Goal: Transaction & Acquisition: Purchase product/service

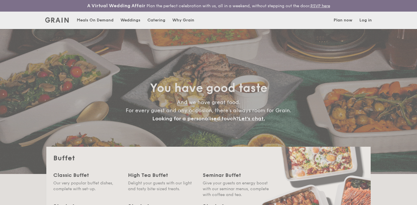
select select
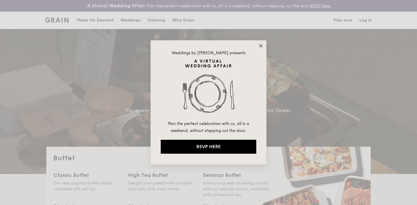
click at [263, 45] on icon at bounding box center [260, 45] width 5 height 5
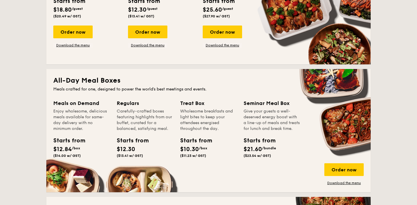
scroll to position [206, 0]
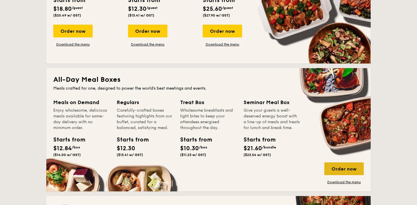
click at [347, 169] on div "Order now" at bounding box center [343, 168] width 39 height 13
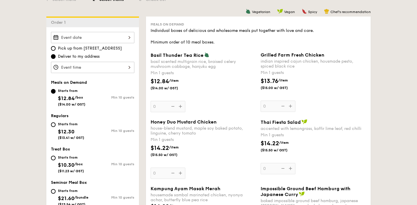
scroll to position [159, 0]
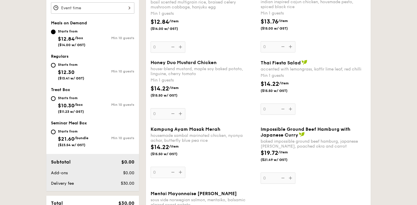
select select
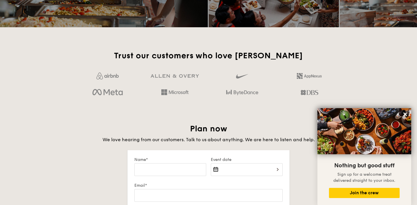
scroll to position [888, 0]
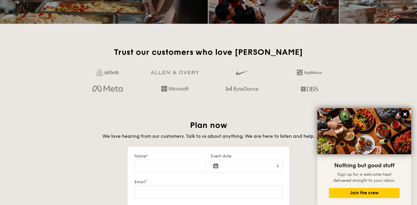
click at [405, 114] on icon at bounding box center [404, 113] width 3 height 3
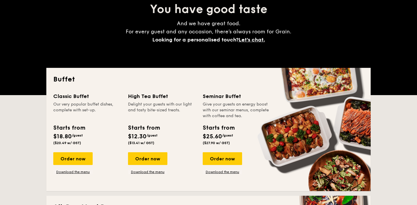
scroll to position [78, 0]
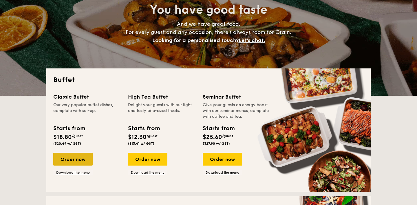
click at [81, 155] on div "Order now" at bounding box center [72, 159] width 39 height 13
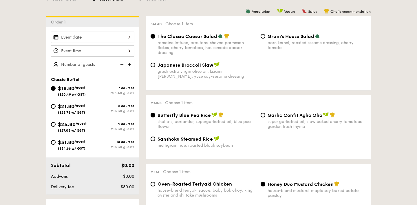
scroll to position [158, 0]
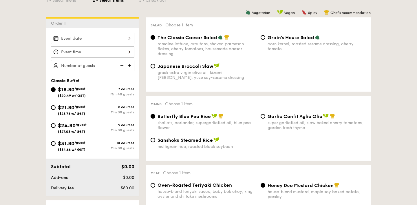
click at [130, 66] on img at bounding box center [130, 65] width 9 height 11
click at [121, 65] on img at bounding box center [121, 65] width 9 height 11
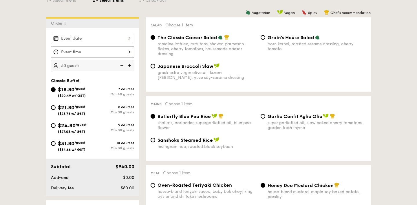
click at [121, 65] on img at bounding box center [121, 65] width 9 height 11
type input "40 guests"
click at [121, 65] on img at bounding box center [121, 65] width 9 height 11
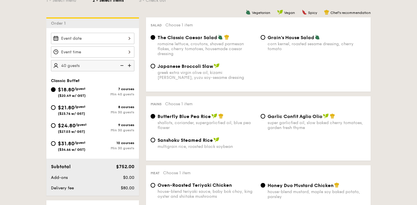
click at [121, 65] on img at bounding box center [121, 65] width 9 height 11
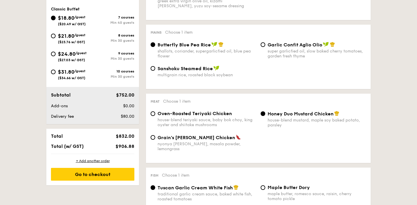
select select
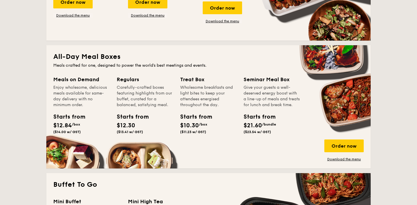
scroll to position [90, 0]
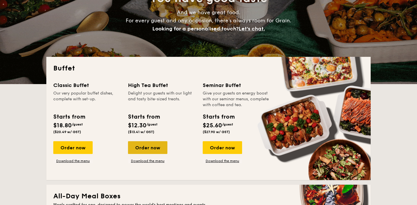
click at [152, 148] on div "Order now" at bounding box center [147, 147] width 39 height 13
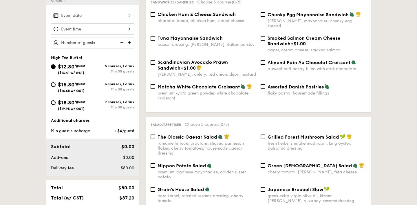
scroll to position [181, 0]
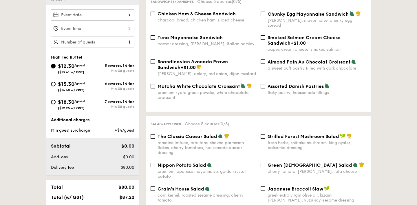
click at [130, 41] on img at bounding box center [130, 41] width 9 height 11
type input "20 guests"
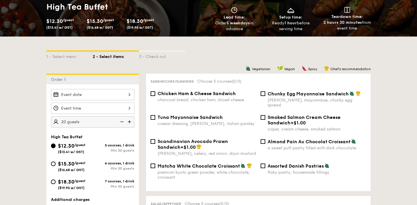
select select
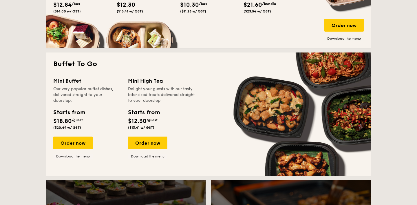
scroll to position [347, 0]
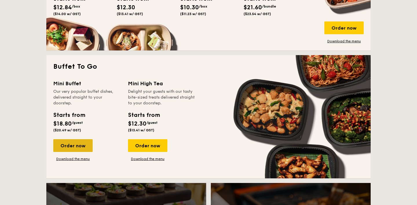
click at [78, 142] on div "Order now" at bounding box center [72, 145] width 39 height 13
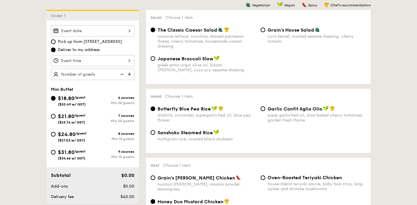
scroll to position [167, 0]
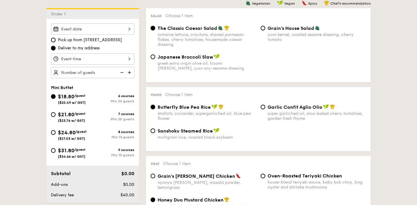
click at [130, 71] on img at bounding box center [130, 72] width 9 height 11
type input "20 guests"
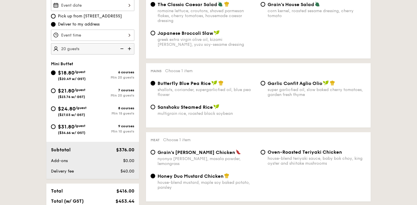
scroll to position [192, 0]
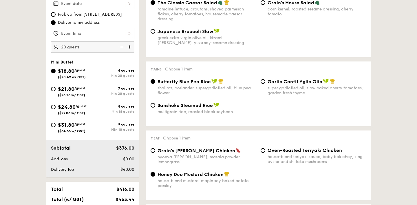
click at [72, 126] on span "$31.80" at bounding box center [66, 125] width 17 height 6
click at [56, 126] on input "$31.80 /guest ($34.66 w/ GST) 9 courses Min 10 guests" at bounding box center [53, 125] width 5 height 5
radio input "true"
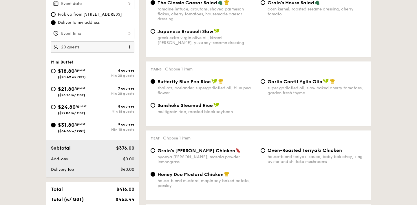
radio input "false"
radio input "true"
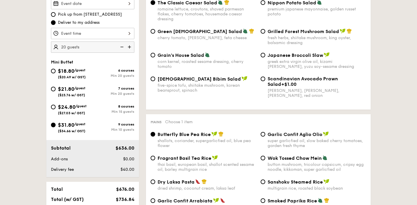
click at [121, 47] on img at bounding box center [121, 46] width 9 height 11
click at [121, 46] on img at bounding box center [121, 46] width 9 height 11
type input "10 guests"
click at [121, 46] on img at bounding box center [121, 46] width 9 height 11
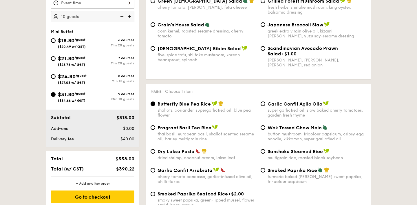
scroll to position [206, 0]
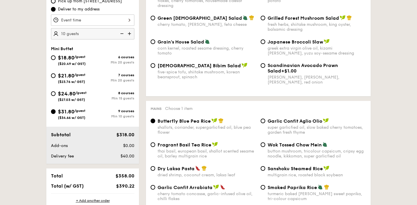
click at [77, 57] on span "/guest" at bounding box center [79, 57] width 11 height 4
click at [56, 57] on input "$18.80 /guest ($20.49 w/ GST) 6 courses Min 20 guests" at bounding box center [53, 57] width 5 height 5
radio input "true"
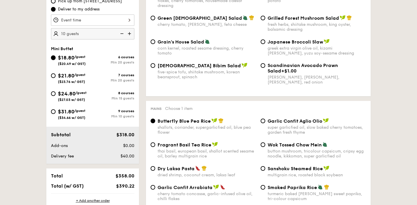
radio input "true"
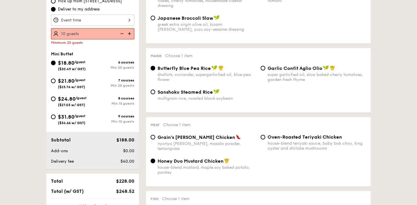
click at [130, 32] on img at bounding box center [130, 33] width 9 height 11
type input "20 guests"
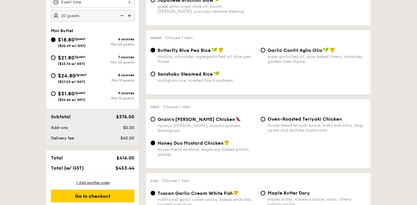
scroll to position [222, 0]
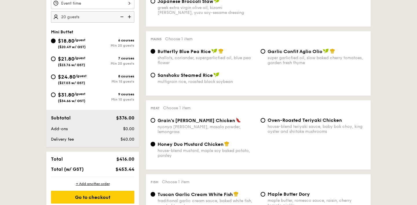
click at [74, 79] on span "$24.80" at bounding box center [67, 77] width 18 height 6
click at [56, 79] on input "$24.80 /guest ($27.03 w/ GST) 8 courses Min 15 guests" at bounding box center [53, 76] width 5 height 5
radio input "true"
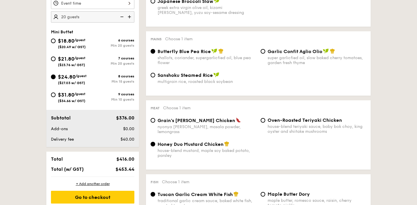
radio input "false"
radio input "true"
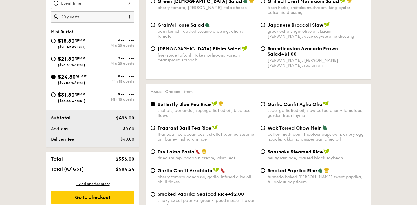
click at [121, 15] on img at bounding box center [121, 16] width 9 height 11
type input "15 guests"
click at [121, 15] on img at bounding box center [121, 16] width 9 height 11
click at [81, 98] on div "$31.80 /guest ($34.66 w/ GST)" at bounding box center [72, 97] width 28 height 12
click at [56, 97] on input "$31.80 /guest ($34.66 w/ GST) 9 courses Min 10 guests" at bounding box center [53, 94] width 5 height 5
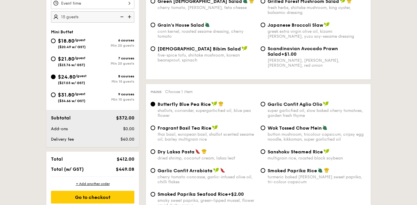
radio input "true"
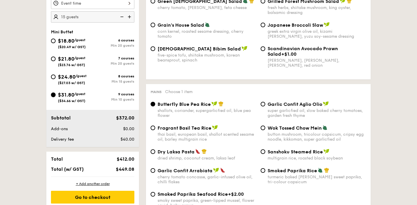
radio input "true"
click at [121, 17] on img at bounding box center [121, 16] width 9 height 11
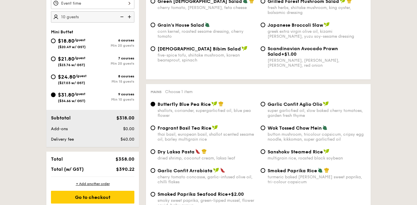
click at [121, 17] on img at bounding box center [121, 16] width 9 height 11
click at [129, 16] on img at bounding box center [130, 16] width 9 height 11
click at [119, 15] on img at bounding box center [121, 16] width 9 height 11
type input "10 guests"
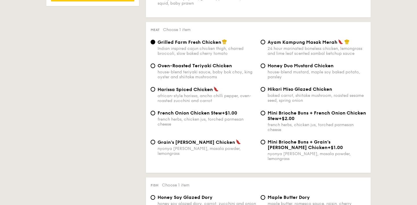
scroll to position [426, 0]
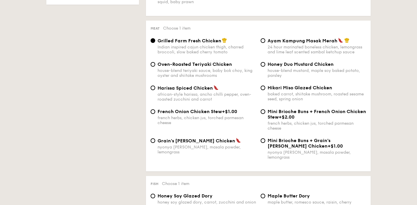
click at [207, 73] on div "house-blend teriyaki sauce, baby bok choy, king oyster and shiitake mushrooms" at bounding box center [207, 73] width 98 height 10
click at [155, 67] on input "Oven-Roasted Teriyaki Chicken house-blend teriyaki sauce, baby bok choy, king o…" at bounding box center [153, 64] width 5 height 5
radio input "true"
click at [299, 11] on div "Smoked Paprika Seafood Rice +$2.00 smoky sweet paprika, green-lipped mussel, fl…" at bounding box center [258, -1] width 220 height 23
click at [221, 67] on span "Oven-Roasted Teriyaki Chicken" at bounding box center [195, 64] width 74 height 6
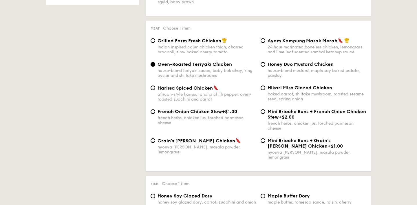
click at [155, 67] on input "Oven-Roasted Teriyaki Chicken house-blend teriyaki sauce, baby bok choy, king o…" at bounding box center [153, 64] width 5 height 5
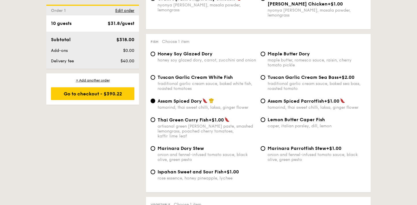
scroll to position [568, 0]
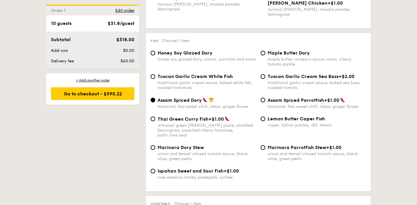
click at [232, 78] on div "Tuscan Garlic Cream White Fish traditional garlic cream sauce, baked white fish…" at bounding box center [207, 82] width 98 height 17
click at [155, 78] on input "Tuscan Garlic Cream White Fish traditional garlic cream sauce, baked white fish…" at bounding box center [153, 76] width 5 height 5
radio input "true"
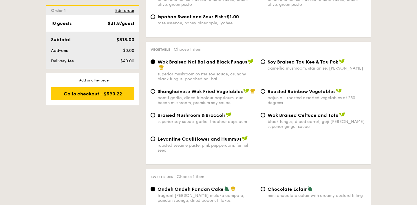
scroll to position [724, 0]
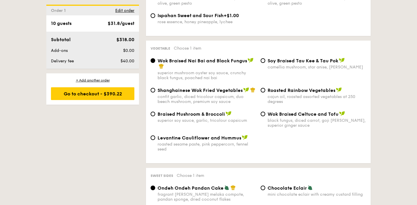
click at [209, 111] on span "Braised Mushroom & Broccoli" at bounding box center [191, 114] width 67 height 6
click at [155, 111] on input "Braised Mushroom & Broccoli superior soy sauce, garlic, tricolour capsicum" at bounding box center [153, 113] width 5 height 5
radio input "true"
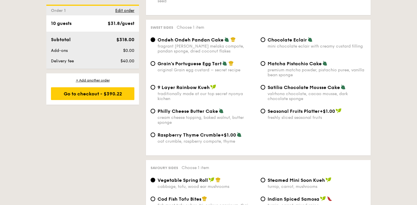
scroll to position [872, 0]
click at [208, 61] on span "Grain's Portuguese Egg Tart" at bounding box center [190, 64] width 64 height 6
click at [155, 61] on input "Grain's Portuguese Egg Tart original Grain egg custard – secret recipe" at bounding box center [153, 63] width 5 height 5
radio input "true"
click at [220, 37] on span "Ondeh Ondeh Pandan Cake" at bounding box center [191, 40] width 66 height 6
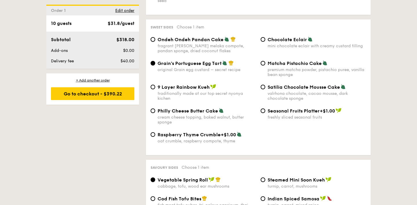
click at [155, 37] on input "Ondeh Ondeh Pandan Cake fragrant [PERSON_NAME] melaka compote, pandan sponge, d…" at bounding box center [153, 39] width 5 height 5
radio input "true"
click at [272, 37] on span "Chocolate Eclair" at bounding box center [287, 40] width 39 height 6
click at [265, 37] on input "Chocolate Eclair mini chocolate eclair with creamy custard filling" at bounding box center [263, 39] width 5 height 5
radio input "true"
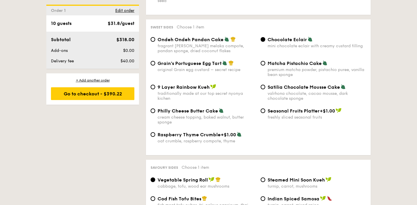
click at [299, 67] on div "premium matcha powder, pistachio puree, vanilla bean sponge" at bounding box center [317, 72] width 98 height 10
click at [265, 64] on input "Matcha Pistachio Cake premium matcha powder, pistachio puree, vanilla bean spon…" at bounding box center [263, 63] width 5 height 5
radio input "true"
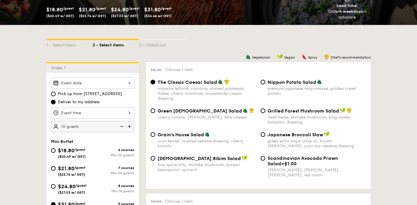
scroll to position [116, 0]
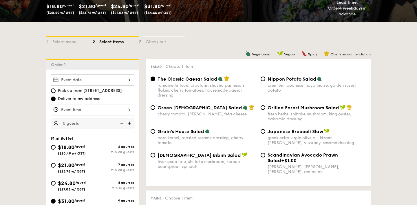
click at [211, 79] on span "The Classic Caesar Salad" at bounding box center [188, 79] width 60 height 6
click at [155, 79] on input "The Classic Caesar Salad romaine lettuce, croutons, shaved parmesan flakes, che…" at bounding box center [153, 78] width 5 height 5
click at [211, 79] on span "The Classic Caesar Salad" at bounding box center [188, 79] width 60 height 6
click at [155, 79] on input "The Classic Caesar Salad romaine lettuce, croutons, shaved parmesan flakes, che…" at bounding box center [153, 78] width 5 height 5
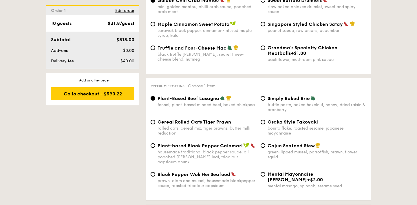
scroll to position [1155, 0]
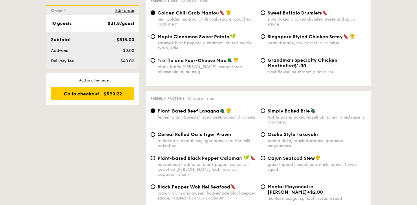
click at [209, 112] on span "Plant-Based Beef Lasagna" at bounding box center [189, 111] width 62 height 6
click at [155, 112] on input "Plant-Based Beef Lasagna fennel, plant-based minced beef, baked chickpea" at bounding box center [153, 110] width 5 height 5
click at [209, 110] on span "Plant-Based Beef Lasagna" at bounding box center [189, 111] width 62 height 6
click at [155, 110] on input "Plant-Based Beef Lasagna fennel, plant-based minced beef, baked chickpea" at bounding box center [153, 110] width 5 height 5
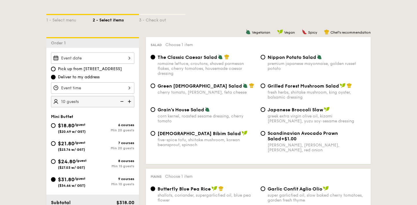
scroll to position [141, 0]
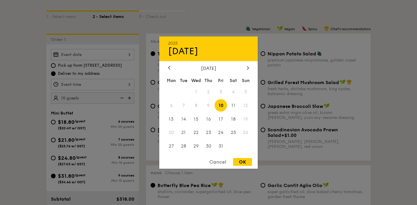
click at [109, 57] on div "2025 Oct [DATE] Tue Wed Thu Fri Sat Sun 1 2 3 4 5 6 7 8 9 10 11 12 13 14 15 16 …" at bounding box center [92, 54] width 83 height 11
click at [249, 67] on icon at bounding box center [248, 67] width 2 height 3
click at [210, 104] on span "6" at bounding box center [208, 105] width 12 height 12
click at [242, 164] on div "OK" at bounding box center [242, 162] width 19 height 8
type input "[DATE]"
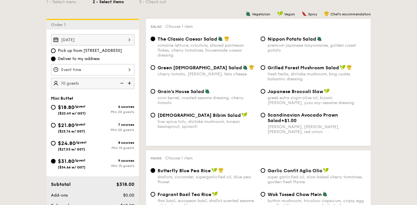
scroll to position [158, 0]
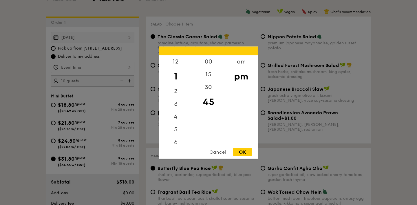
click at [94, 66] on div "12 1 2 3 4 5 6 7 8 9 10 11 00 15 30 45 am pm Cancel OK" at bounding box center [92, 67] width 83 height 11
click at [176, 129] on div "5" at bounding box center [175, 131] width 33 height 17
drag, startPoint x: 180, startPoint y: 124, endPoint x: 180, endPoint y: 90, distance: 34.2
click at [180, 90] on div "12 1 2 3 4 5 6 7 8 9 10 11" at bounding box center [175, 99] width 33 height 88
click at [175, 139] on div "6" at bounding box center [175, 144] width 33 height 17
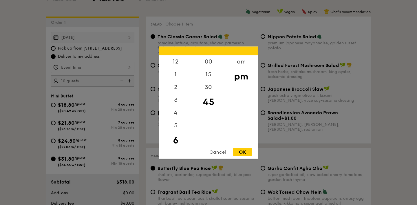
click at [246, 151] on div "OK" at bounding box center [242, 152] width 19 height 8
type input "6:45PM"
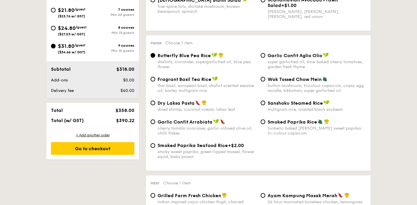
scroll to position [272, 0]
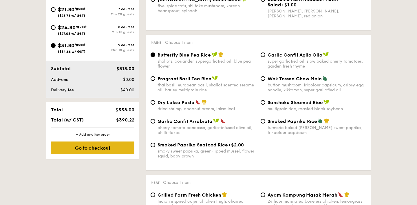
click at [109, 147] on div "Go to checkout" at bounding box center [92, 147] width 83 height 13
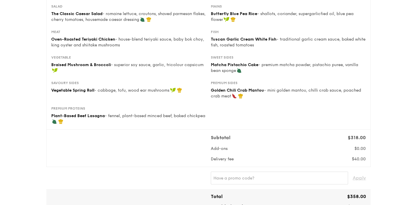
scroll to position [88, 0]
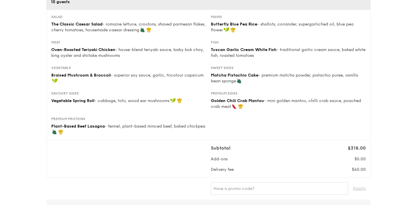
click at [71, 100] on span "Vegetable Spring Roll" at bounding box center [72, 100] width 43 height 5
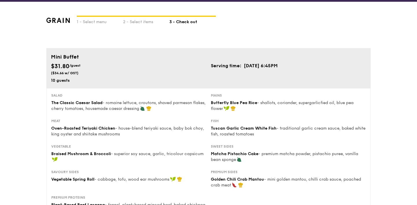
scroll to position [0, 0]
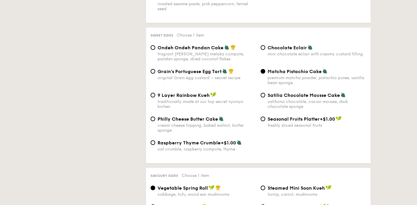
select select
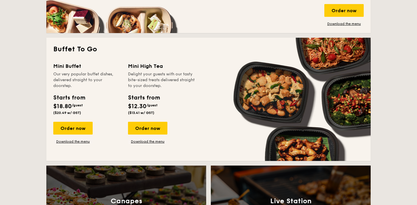
scroll to position [371, 0]
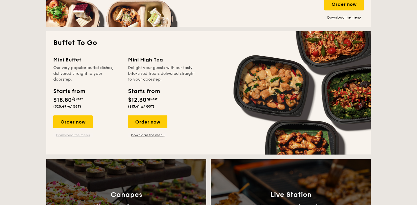
click at [75, 137] on link "Download the menu" at bounding box center [72, 135] width 39 height 5
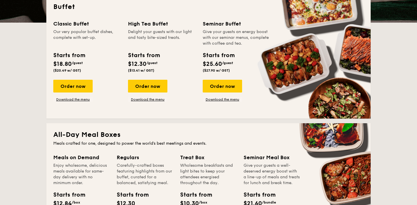
scroll to position [138, 0]
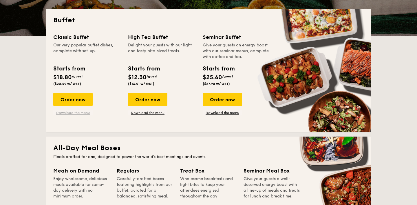
click at [89, 114] on link "Download the menu" at bounding box center [72, 112] width 39 height 5
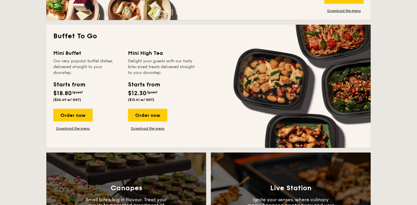
scroll to position [390, 0]
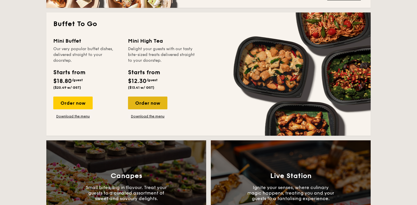
click at [156, 104] on div "Order now" at bounding box center [147, 102] width 39 height 13
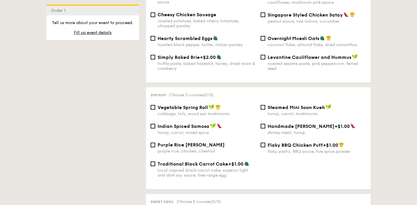
scroll to position [448, 0]
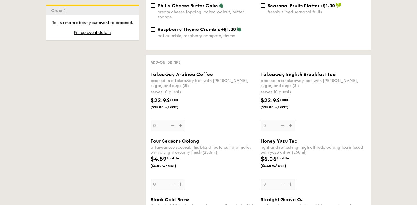
select select
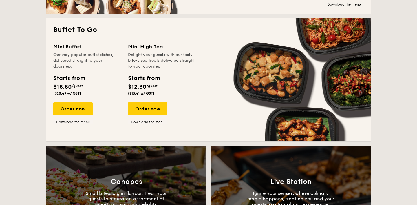
scroll to position [387, 0]
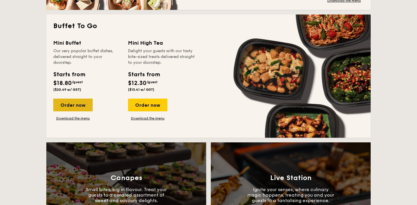
click at [76, 101] on div "Order now" at bounding box center [72, 104] width 39 height 13
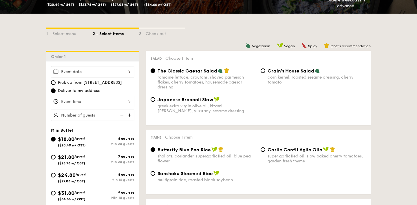
scroll to position [127, 0]
